Goal: Task Accomplishment & Management: Use online tool/utility

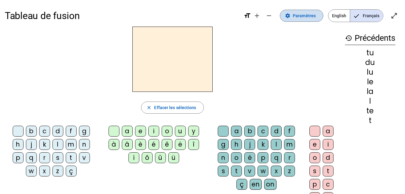
click at [307, 17] on span "Paramètres" at bounding box center [304, 15] width 23 height 7
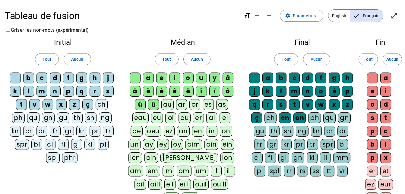
click at [42, 93] on div "m" at bounding box center [42, 91] width 11 height 11
click at [29, 89] on div "l" at bounding box center [28, 91] width 11 height 11
click at [21, 106] on div "t" at bounding box center [21, 104] width 11 height 11
click at [150, 79] on div "a" at bounding box center [148, 77] width 11 height 11
click at [158, 78] on div "e" at bounding box center [161, 77] width 11 height 11
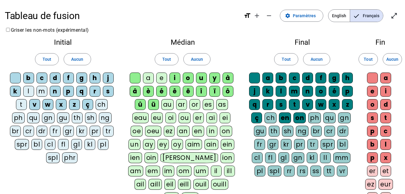
click at [201, 79] on div "u" at bounding box center [201, 77] width 11 height 11
click at [56, 75] on div "d" at bounding box center [55, 77] width 11 height 11
click at [163, 78] on div "e" at bounding box center [161, 77] width 11 height 11
click at [148, 78] on div "a" at bounding box center [148, 77] width 11 height 11
click at [203, 79] on div "u" at bounding box center [201, 77] width 11 height 11
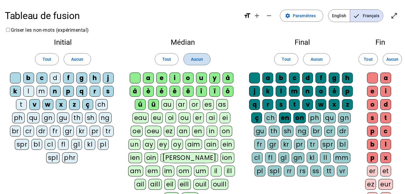
click at [200, 60] on span "Aucun" at bounding box center [197, 59] width 12 height 7
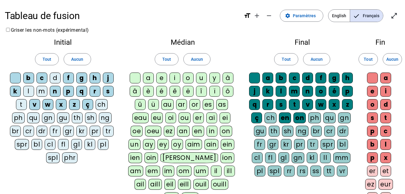
click at [269, 75] on div "a" at bounding box center [267, 77] width 11 height 11
click at [315, 60] on span "Aucun" at bounding box center [317, 59] width 12 height 7
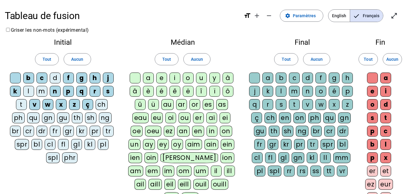
click at [151, 78] on div "a" at bounding box center [148, 77] width 11 height 11
click at [157, 79] on div "e" at bounding box center [161, 77] width 11 height 11
click at [200, 78] on div "u" at bounding box center [201, 77] width 11 height 11
click at [301, 19] on span "Paramètres" at bounding box center [304, 15] width 23 height 7
click at [395, 60] on span "Aucun" at bounding box center [392, 59] width 12 height 7
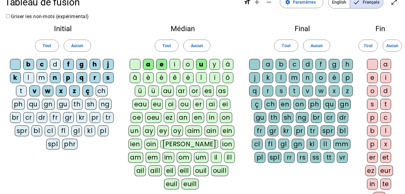
scroll to position [16, 0]
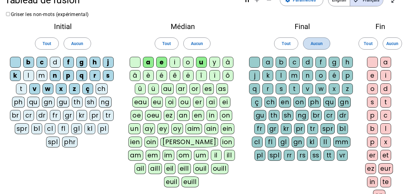
click at [310, 40] on span at bounding box center [316, 43] width 27 height 14
click at [311, 42] on span "Aucun" at bounding box center [317, 43] width 12 height 7
click at [320, 49] on span at bounding box center [316, 43] width 27 height 14
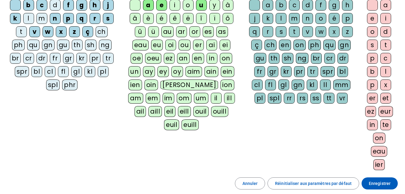
scroll to position [93, 0]
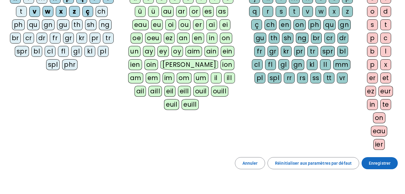
click at [372, 162] on span "Enregistrer" at bounding box center [380, 162] width 22 height 7
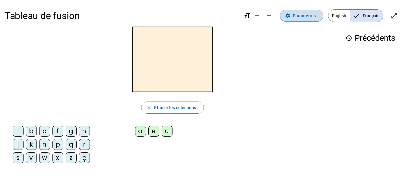
click at [298, 11] on span at bounding box center [301, 15] width 43 height 14
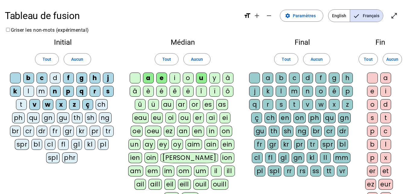
click at [70, 77] on div "f" at bounding box center [68, 77] width 11 height 11
click at [44, 76] on div "c" at bounding box center [42, 77] width 11 height 11
click at [15, 92] on div "k" at bounding box center [15, 91] width 11 height 11
click at [41, 92] on div "m" at bounding box center [42, 91] width 11 height 11
click at [51, 92] on div "n" at bounding box center [55, 91] width 11 height 11
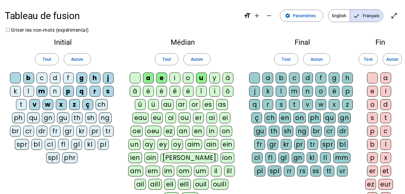
click at [27, 92] on div "l" at bounding box center [28, 91] width 11 height 11
click at [38, 106] on div "v" at bounding box center [34, 104] width 11 height 11
click at [45, 105] on div "w" at bounding box center [48, 104] width 11 height 11
click at [62, 107] on div "x" at bounding box center [61, 104] width 11 height 11
click at [78, 106] on div "z" at bounding box center [74, 104] width 11 height 11
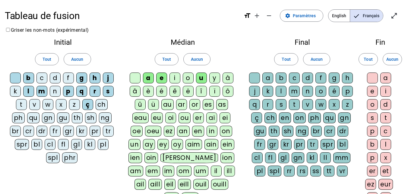
click at [89, 104] on div "ç" at bounding box center [87, 104] width 11 height 11
click at [81, 92] on div "q" at bounding box center [81, 91] width 11 height 11
click at [72, 90] on div "p" at bounding box center [68, 91] width 11 height 11
click at [95, 93] on div "r" at bounding box center [95, 91] width 11 height 11
drag, startPoint x: 104, startPoint y: 93, endPoint x: 104, endPoint y: 79, distance: 14.5
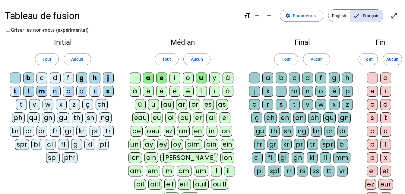
click at [104, 79] on div "b c d f g h j k l m n p q r s t v w x z ç ch ph qu gn gu th sh ng br cr dr fr g…" at bounding box center [63, 118] width 106 height 93
click at [104, 79] on div "j" at bounding box center [108, 77] width 11 height 11
click at [100, 78] on div "h" at bounding box center [95, 77] width 11 height 11
click at [84, 79] on div "g" at bounding box center [81, 77] width 11 height 11
click at [110, 95] on div "s" at bounding box center [108, 91] width 11 height 11
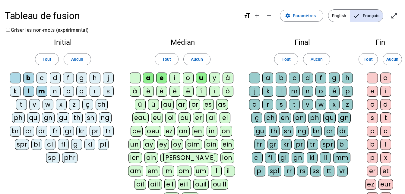
click at [20, 105] on div "t" at bounding box center [21, 104] width 11 height 11
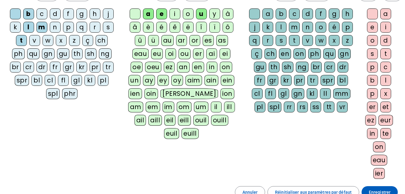
scroll to position [20, 0]
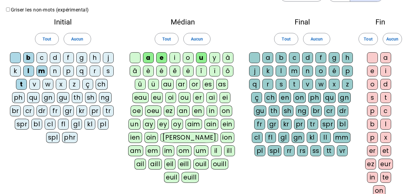
click at [53, 56] on div "d" at bounding box center [55, 57] width 11 height 11
click at [32, 56] on div "b" at bounding box center [28, 57] width 11 height 11
click at [17, 55] on div at bounding box center [15, 57] width 11 height 11
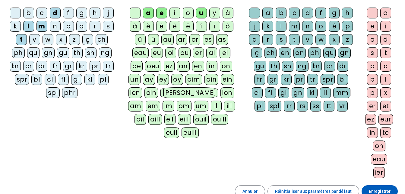
scroll to position [99, 0]
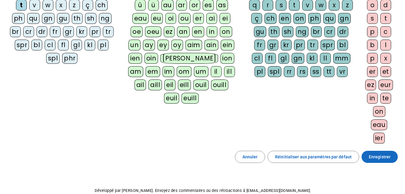
click at [383, 160] on span at bounding box center [380, 156] width 36 height 14
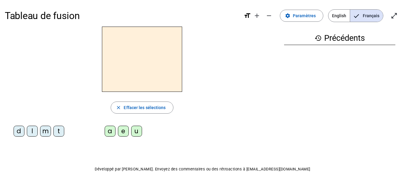
click at [20, 133] on div "d" at bounding box center [19, 130] width 11 height 11
click at [115, 134] on div "a" at bounding box center [110, 130] width 11 height 11
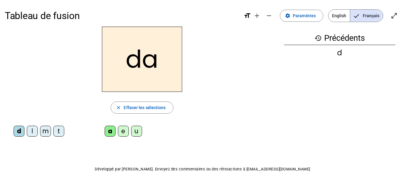
click at [31, 132] on div "l" at bounding box center [32, 130] width 11 height 11
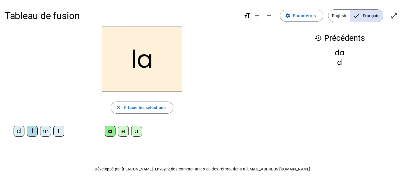
click at [44, 128] on div "m" at bounding box center [45, 130] width 11 height 11
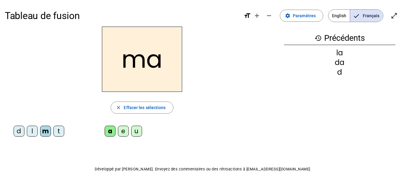
click at [57, 132] on div "t" at bounding box center [58, 130] width 11 height 11
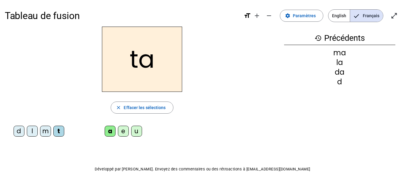
click at [122, 127] on div "e" at bounding box center [123, 130] width 11 height 11
click at [131, 130] on letter-bubble "e" at bounding box center [124, 131] width 13 height 13
click at [133, 130] on div "u" at bounding box center [136, 130] width 11 height 11
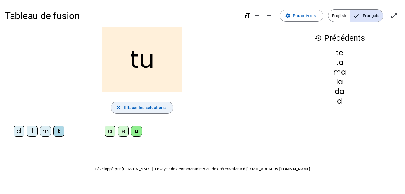
click at [151, 108] on span "Effacer les sélections" at bounding box center [145, 107] width 42 height 7
